Goal: Information Seeking & Learning: Learn about a topic

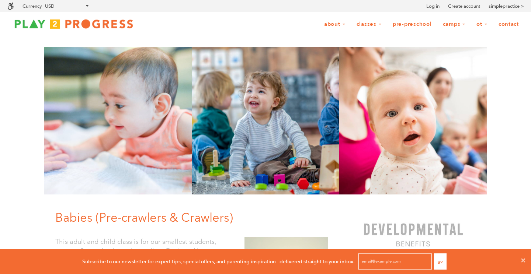
scroll to position [0, 0]
click at [522, 258] on icon at bounding box center [523, 261] width 6 height 6
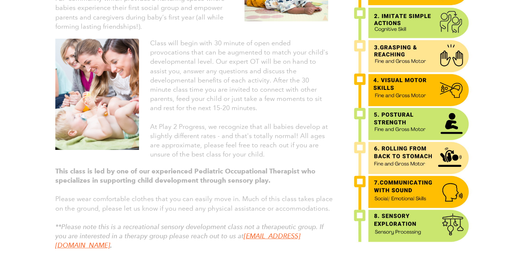
scroll to position [0, 0]
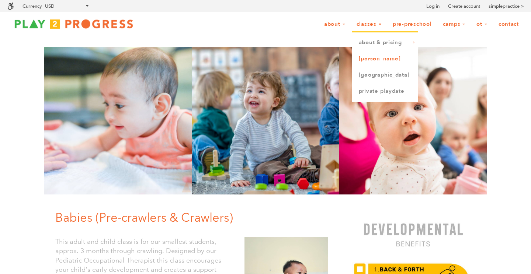
click at [375, 60] on link "[PERSON_NAME]" at bounding box center [385, 59] width 66 height 16
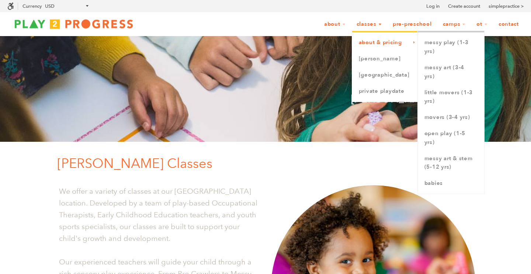
click at [373, 46] on link "About & Pricing" at bounding box center [385, 43] width 66 height 16
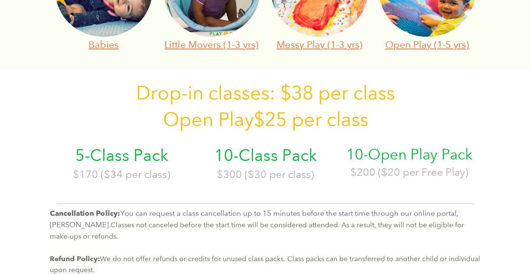
scroll to position [253, 0]
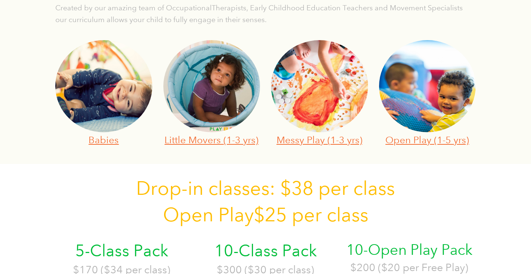
click at [99, 77] on img at bounding box center [103, 86] width 97 height 92
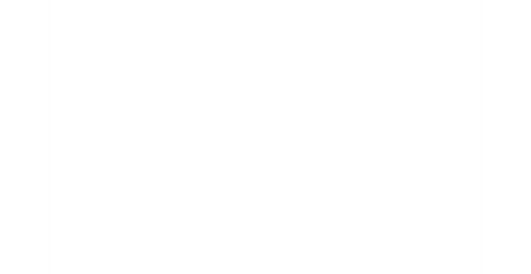
scroll to position [608, 0]
